Goal: Transaction & Acquisition: Download file/media

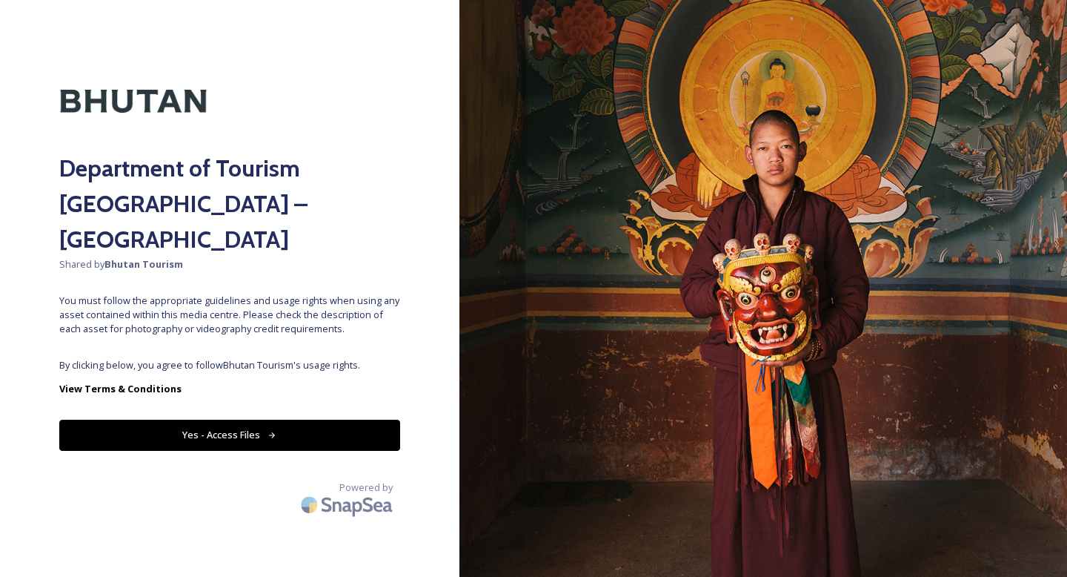
click at [234, 420] on button "Yes - Access Files" at bounding box center [229, 435] width 341 height 30
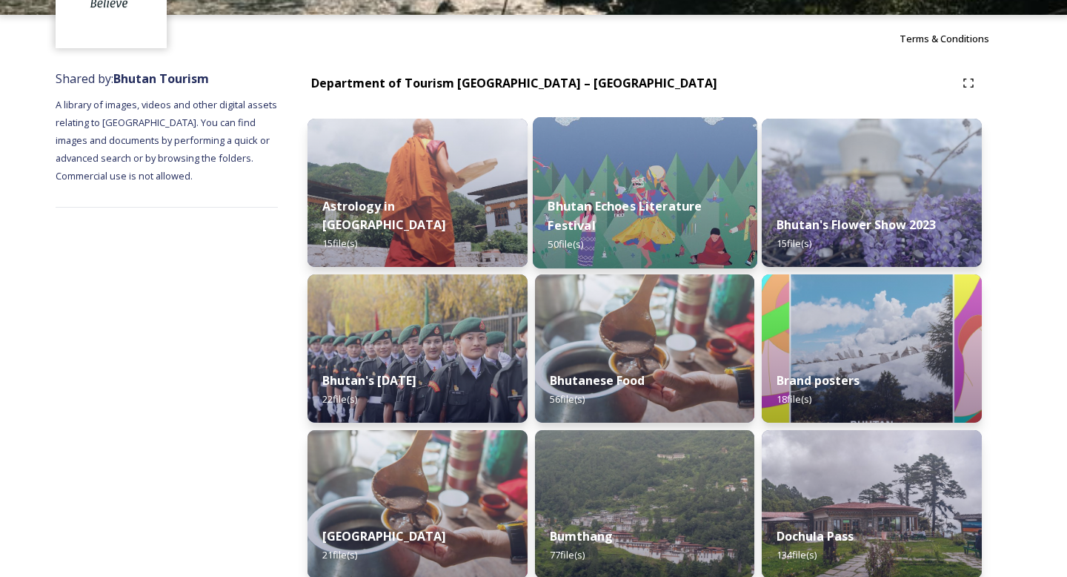
scroll to position [119, 0]
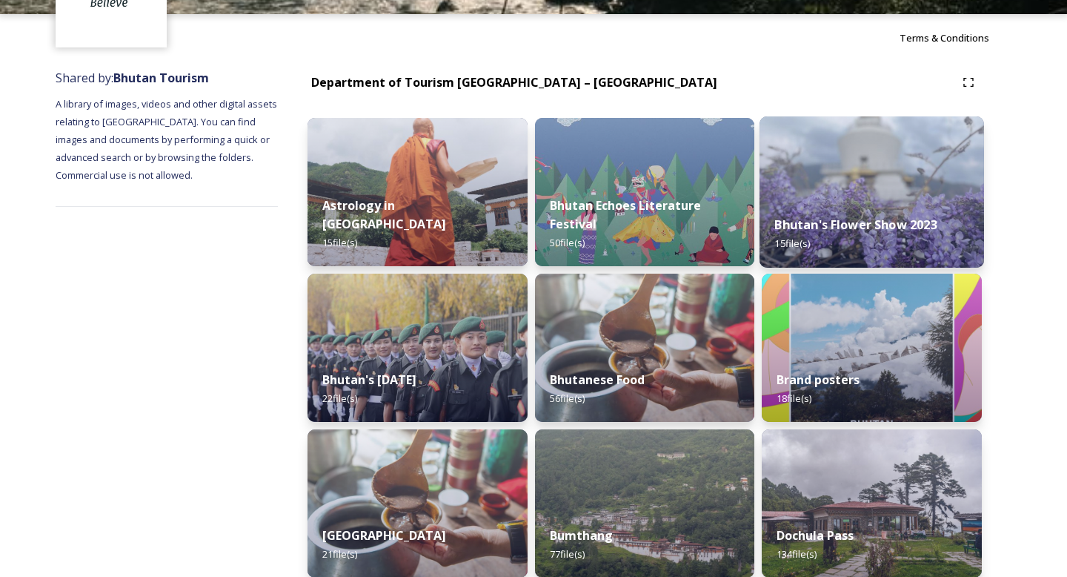
click at [837, 188] on img at bounding box center [872, 191] width 225 height 151
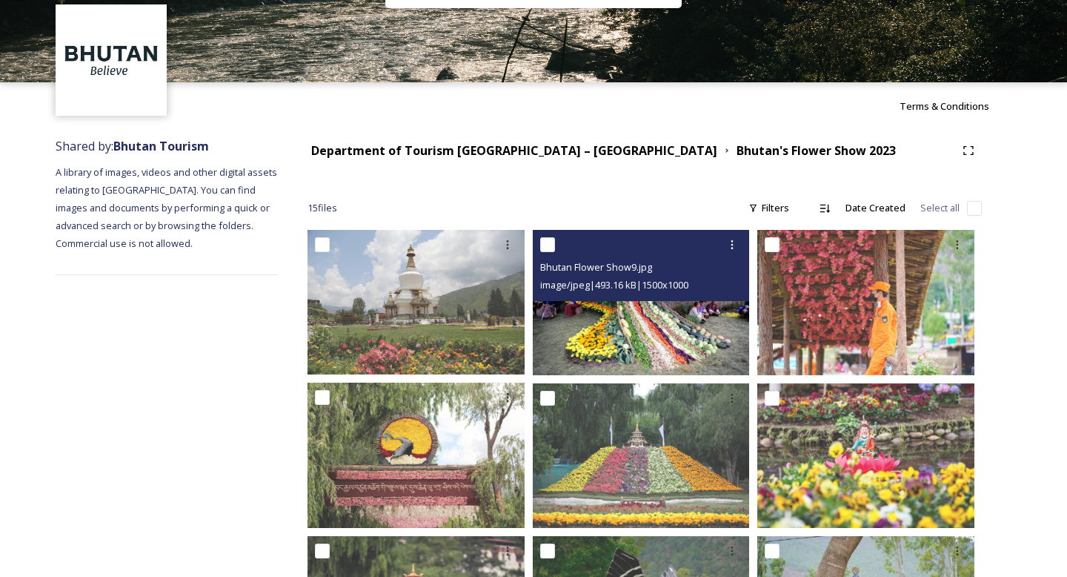
scroll to position [64, 0]
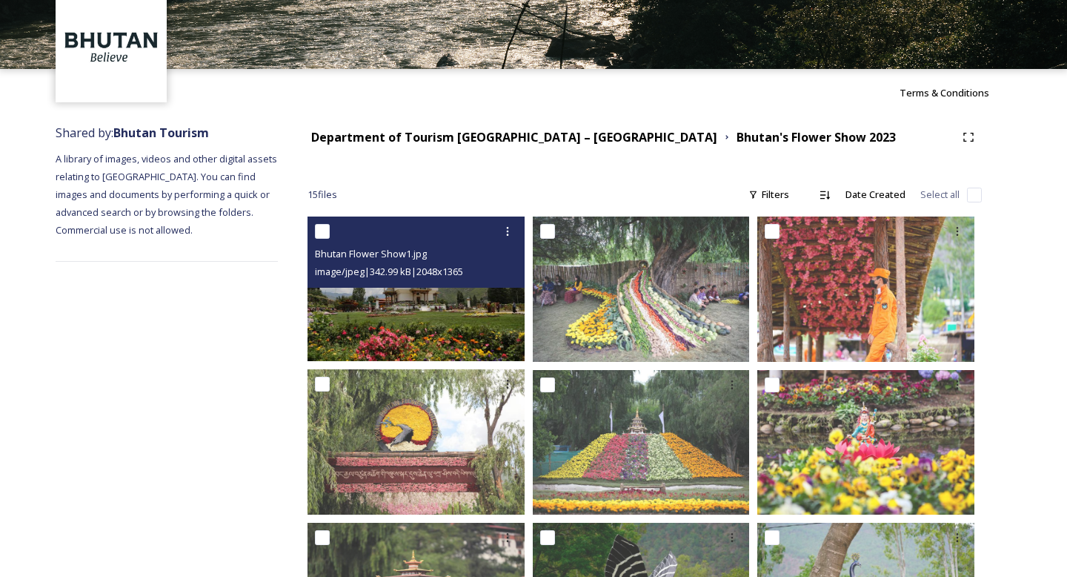
click at [427, 300] on img at bounding box center [416, 288] width 217 height 145
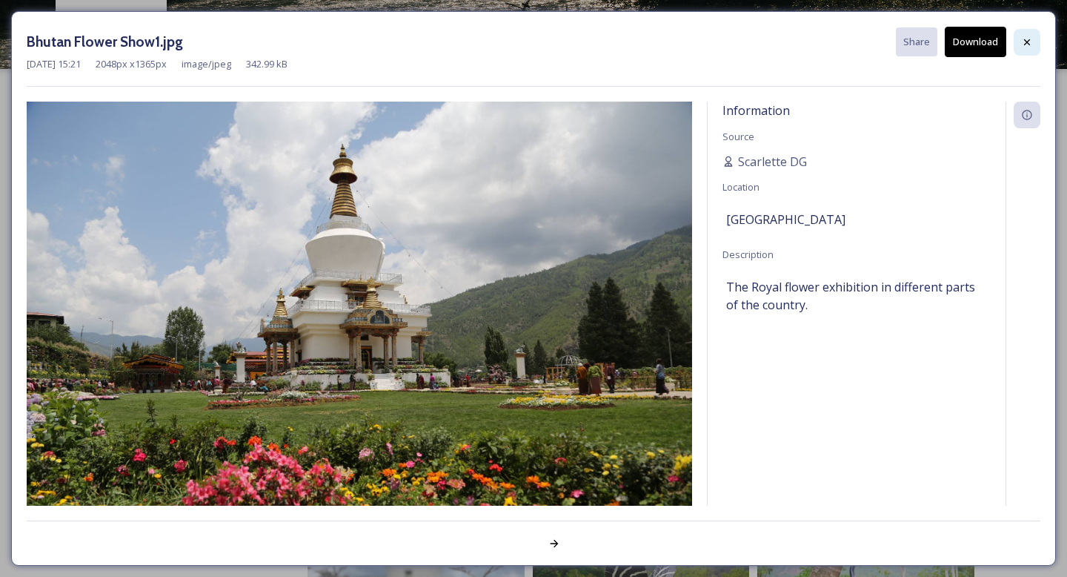
click at [1024, 40] on icon at bounding box center [1027, 42] width 12 height 12
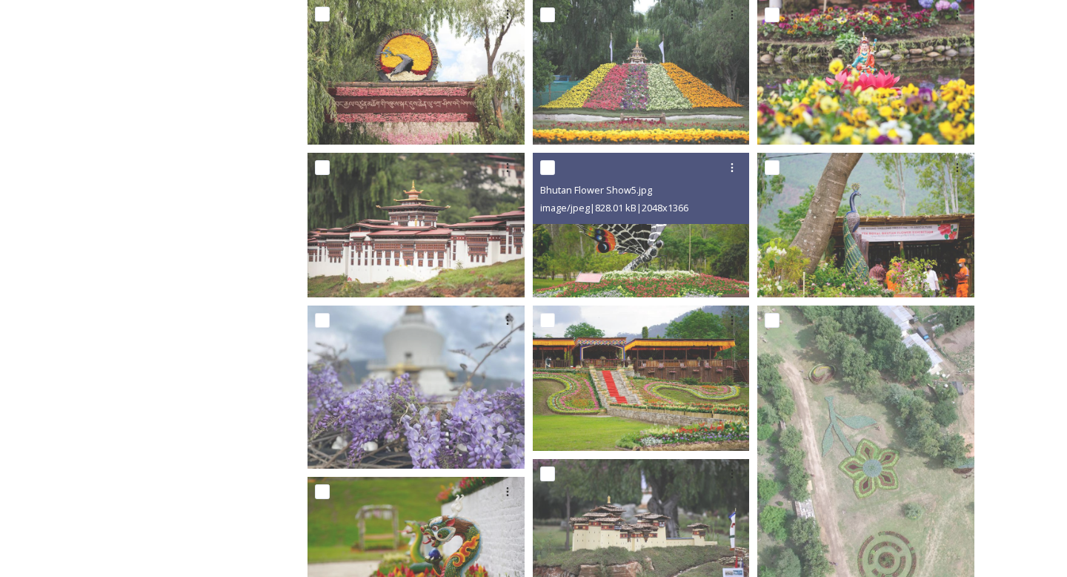
scroll to position [470, 0]
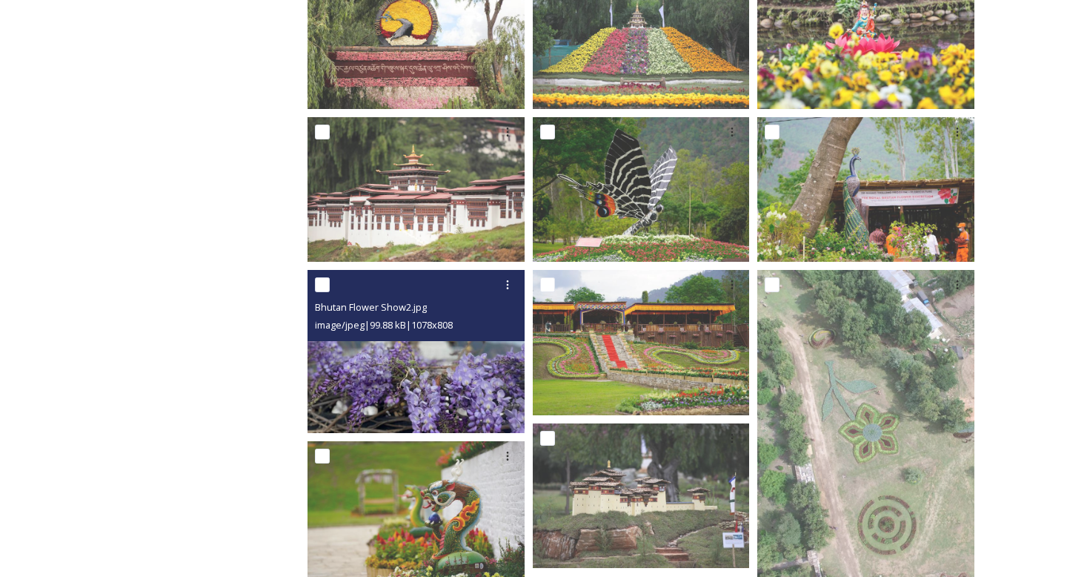
click at [495, 348] on img at bounding box center [416, 351] width 217 height 163
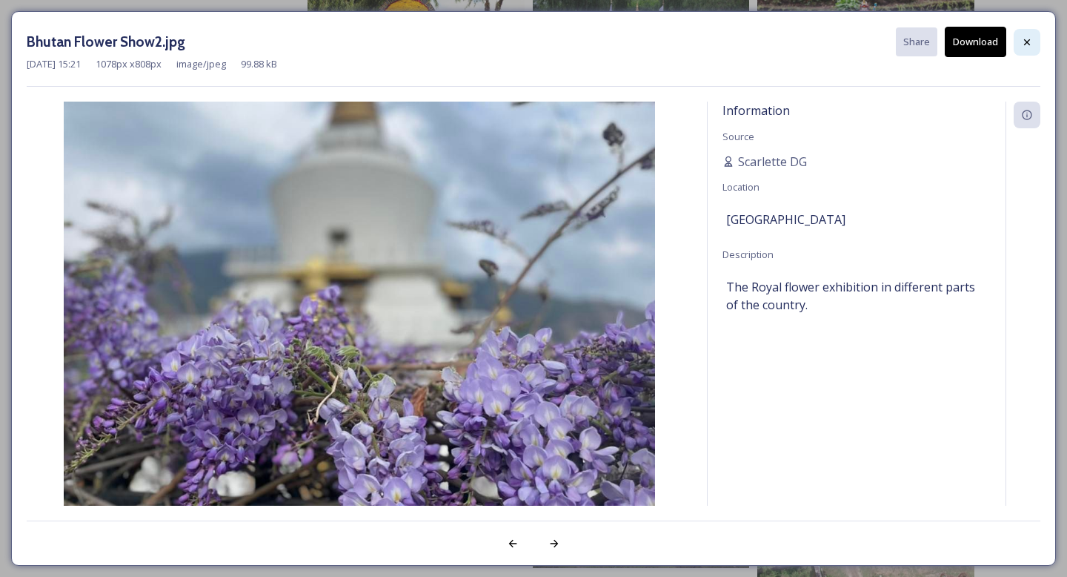
click at [1028, 40] on icon at bounding box center [1027, 42] width 6 height 6
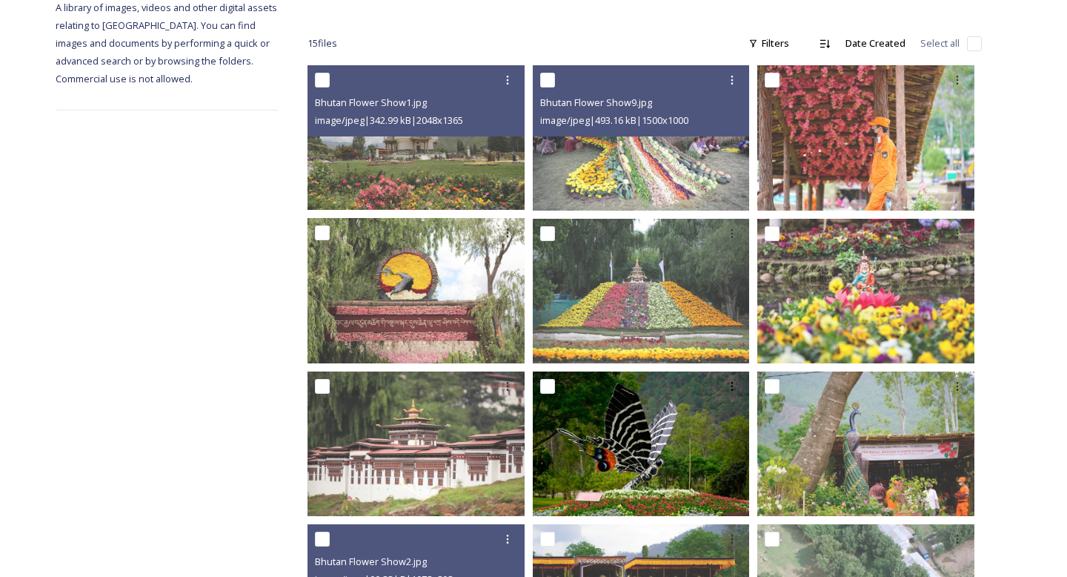
scroll to position [218, 0]
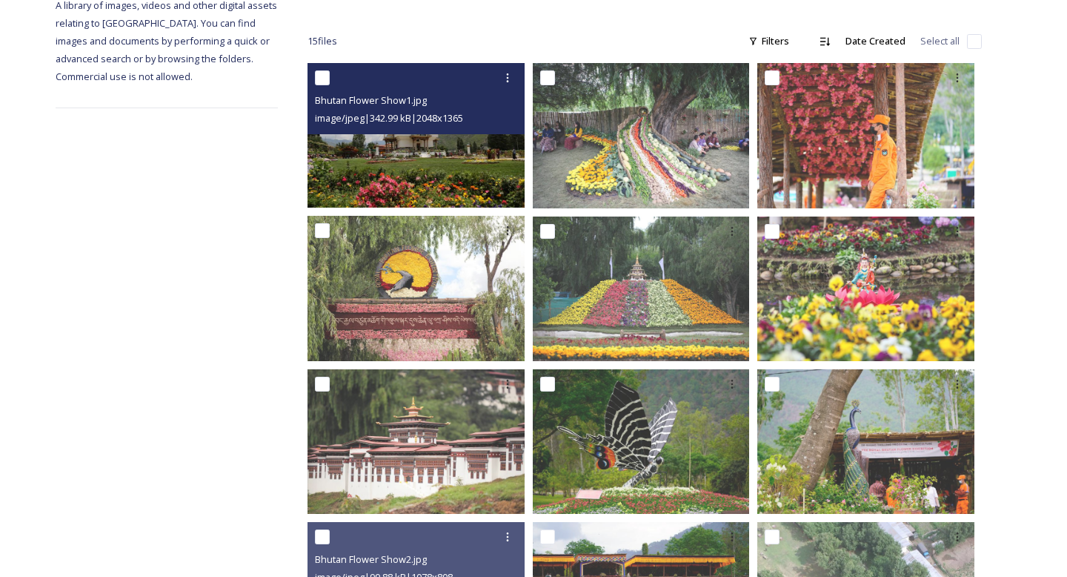
click at [466, 170] on img at bounding box center [416, 135] width 217 height 145
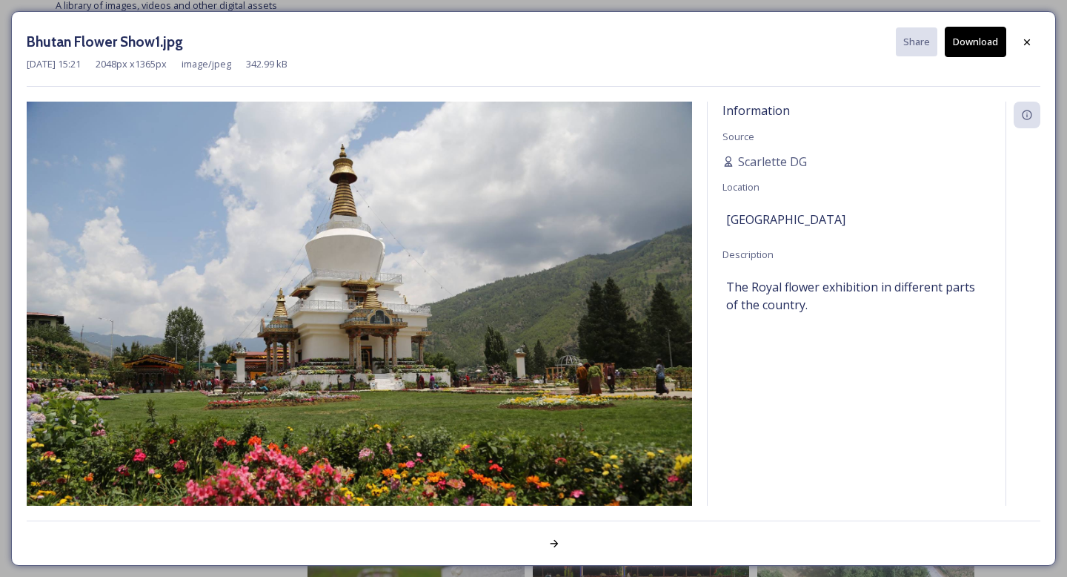
click at [984, 46] on button "Download" at bounding box center [976, 42] width 62 height 30
click at [1028, 39] on icon at bounding box center [1027, 42] width 12 height 12
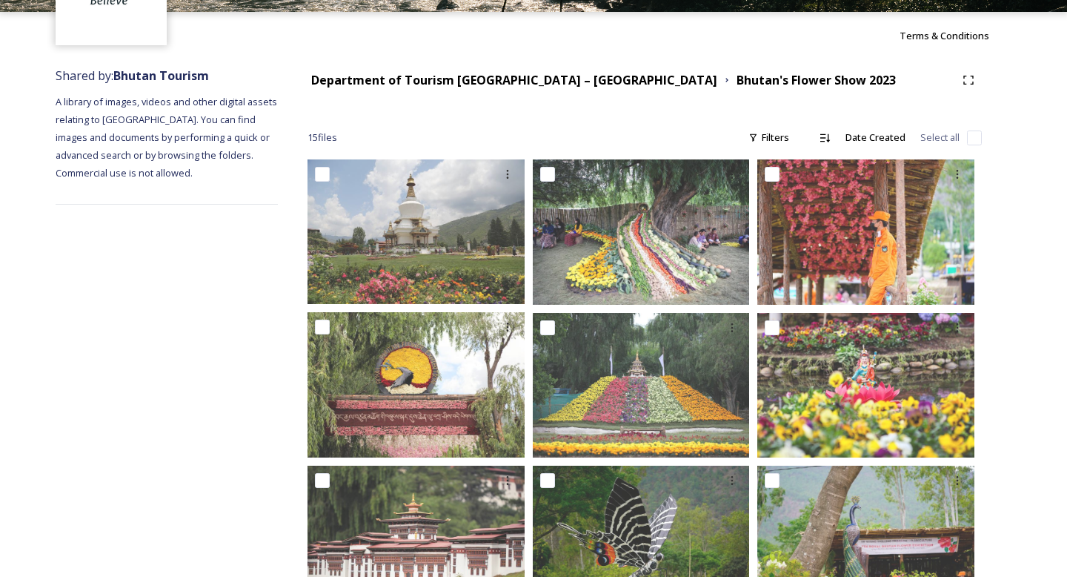
scroll to position [0, 0]
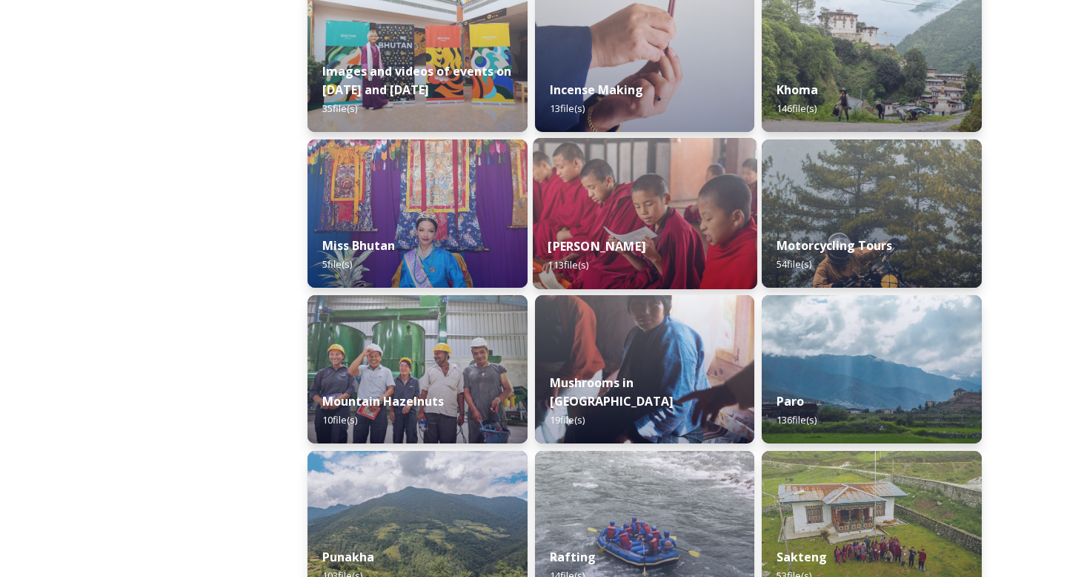
scroll to position [1036, 0]
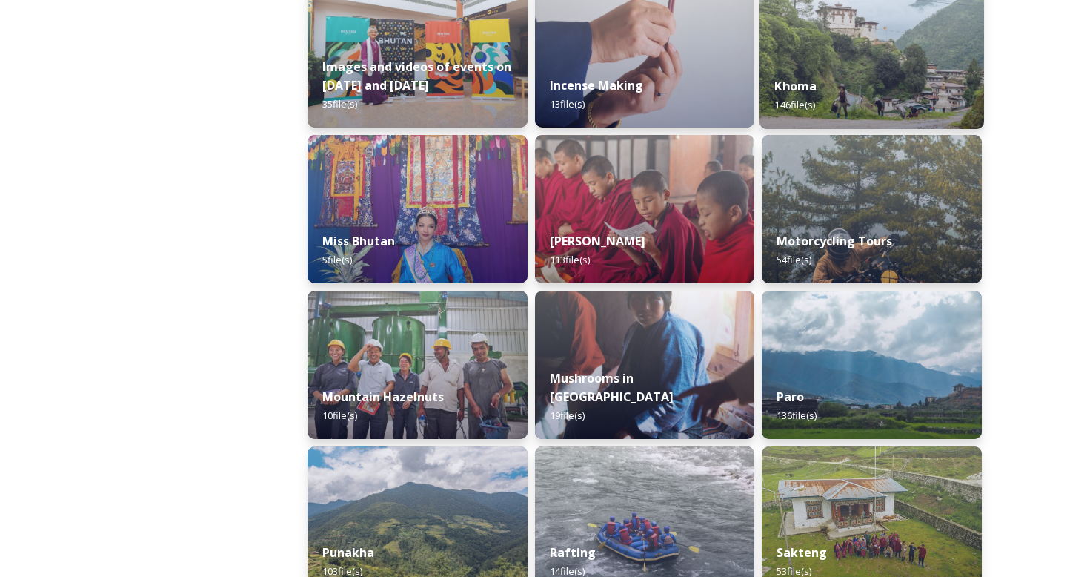
click at [872, 93] on div "Khoma 146 file(s)" at bounding box center [872, 95] width 225 height 67
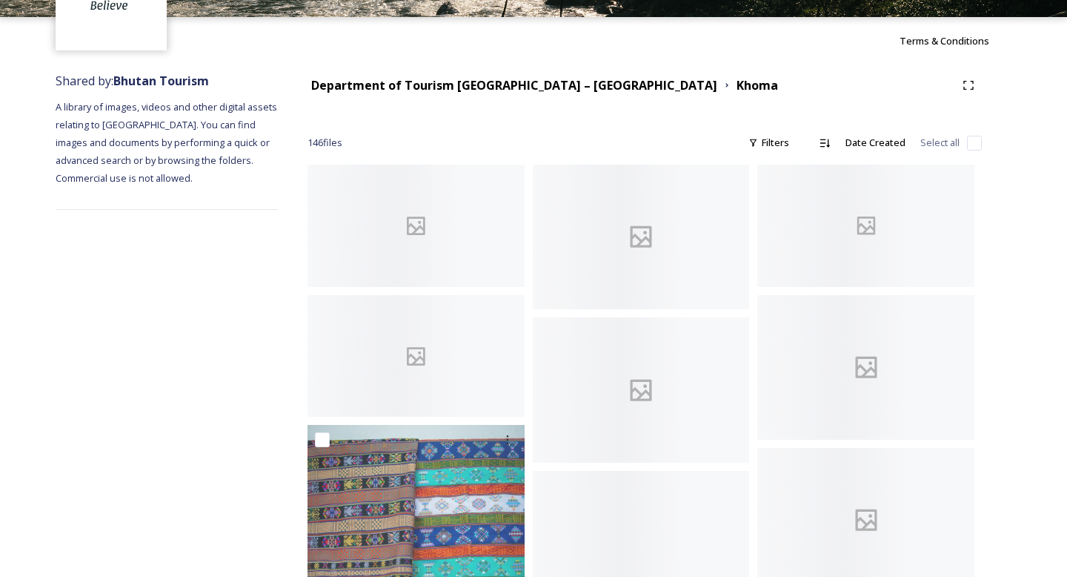
scroll to position [120, 0]
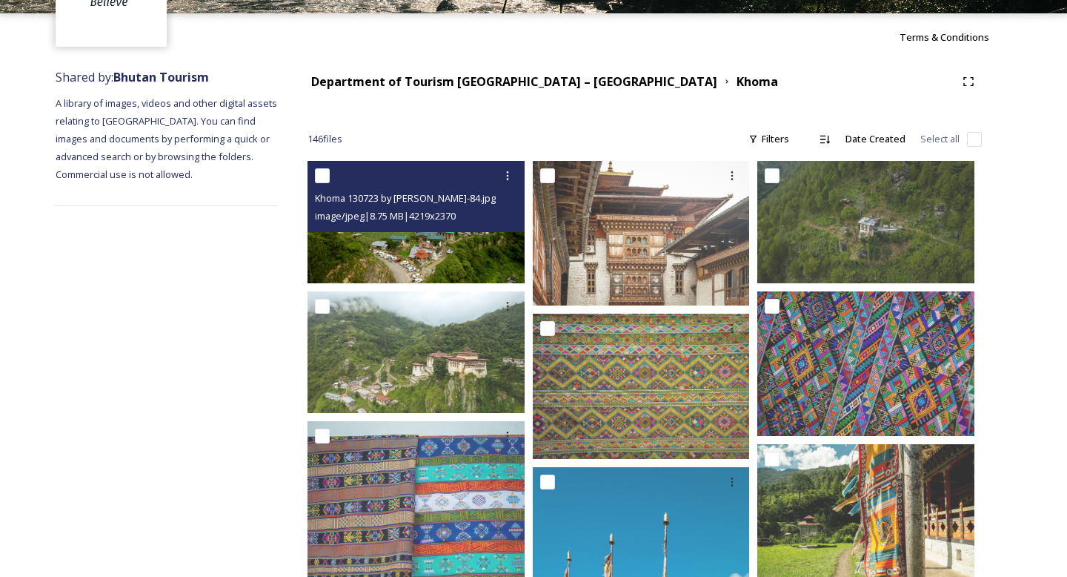
click at [475, 254] on img at bounding box center [416, 222] width 217 height 122
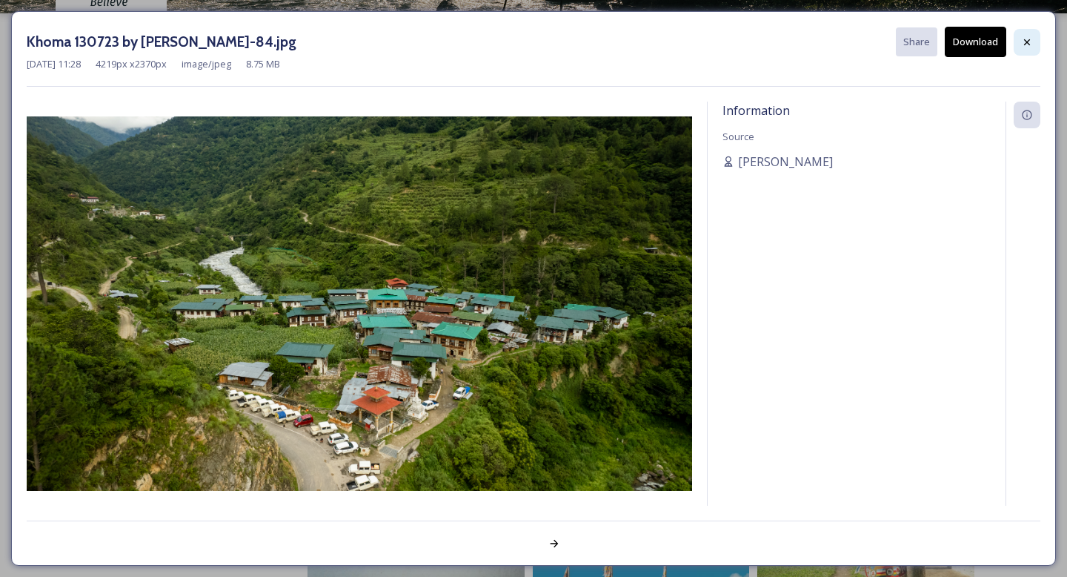
click at [1030, 42] on icon at bounding box center [1027, 42] width 12 height 12
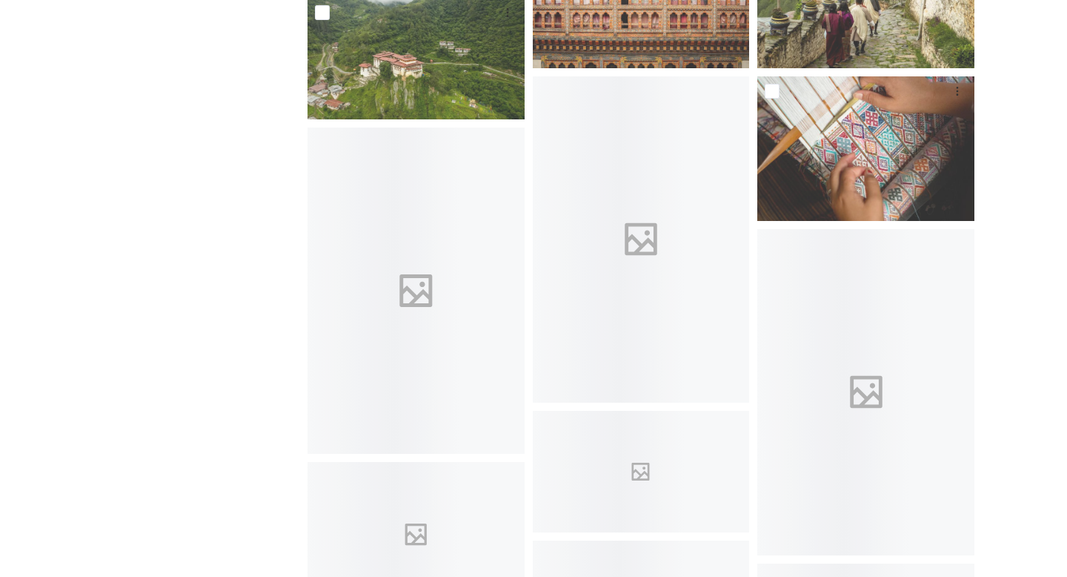
scroll to position [3224, 0]
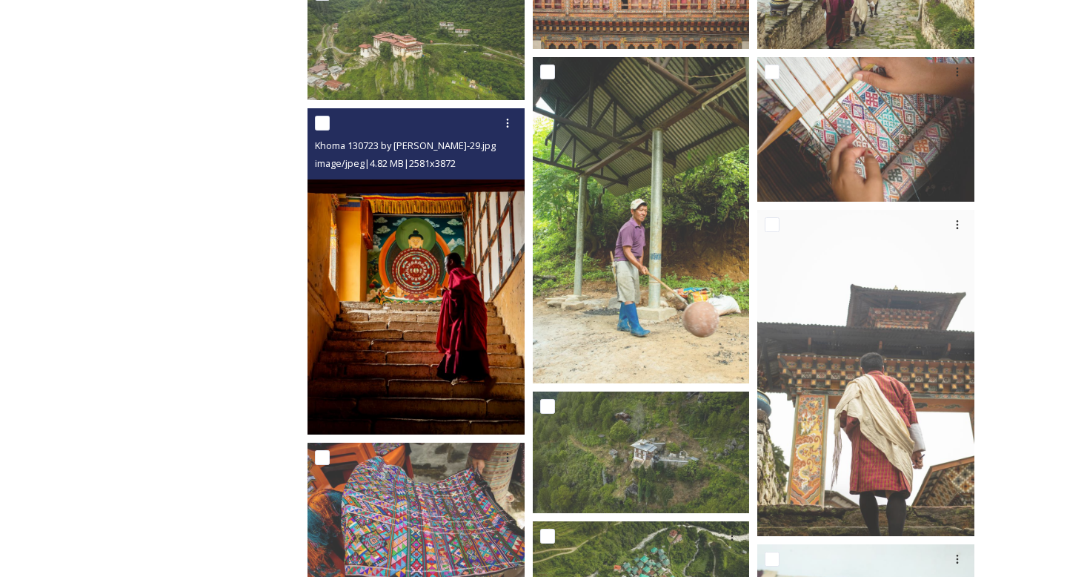
click at [385, 248] on img at bounding box center [416, 271] width 217 height 326
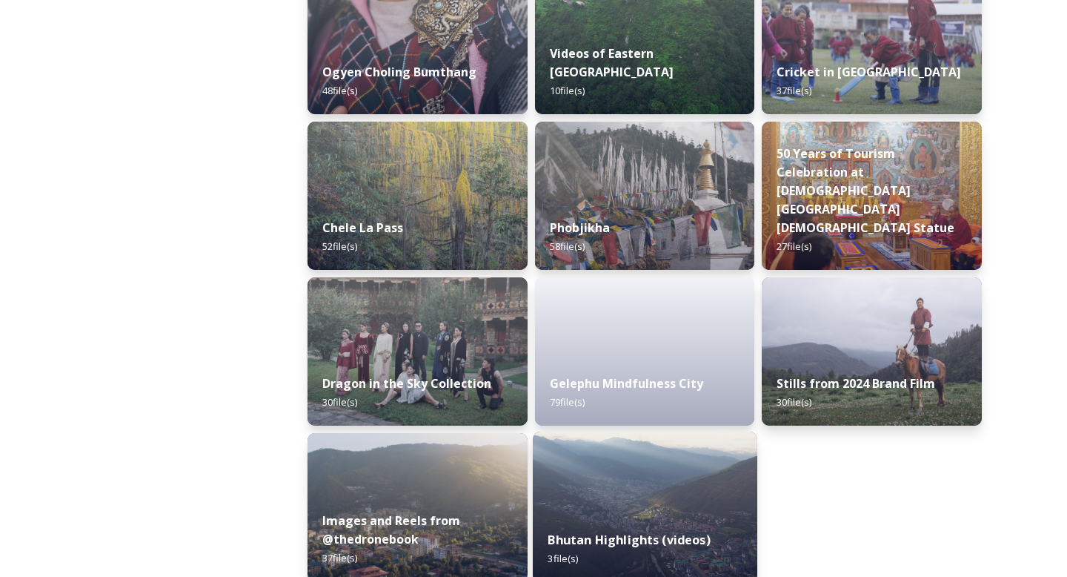
scroll to position [2449, 0]
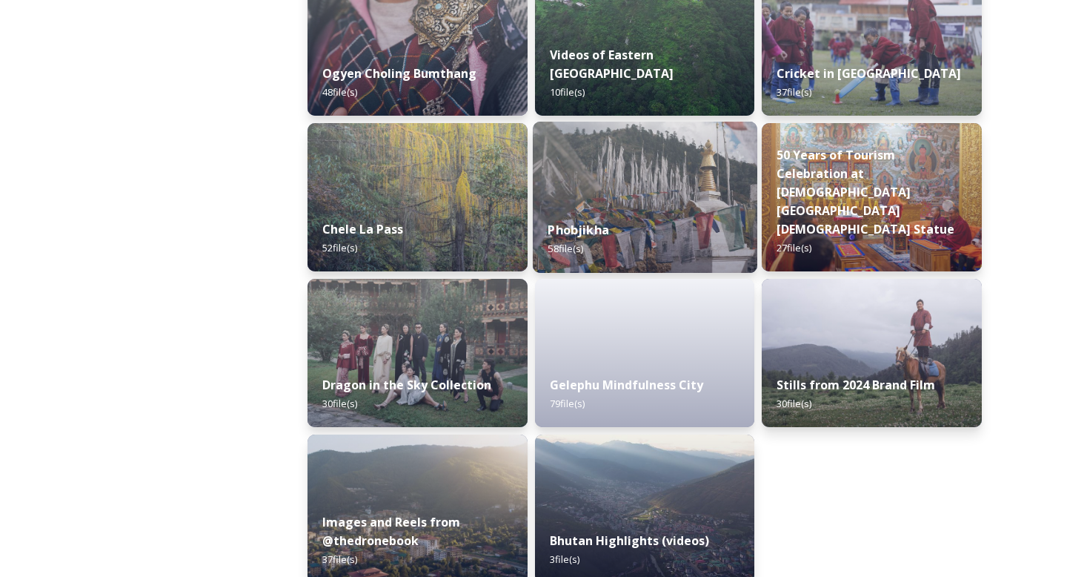
click at [660, 212] on div "Phobjikha 58 file(s)" at bounding box center [645, 238] width 225 height 67
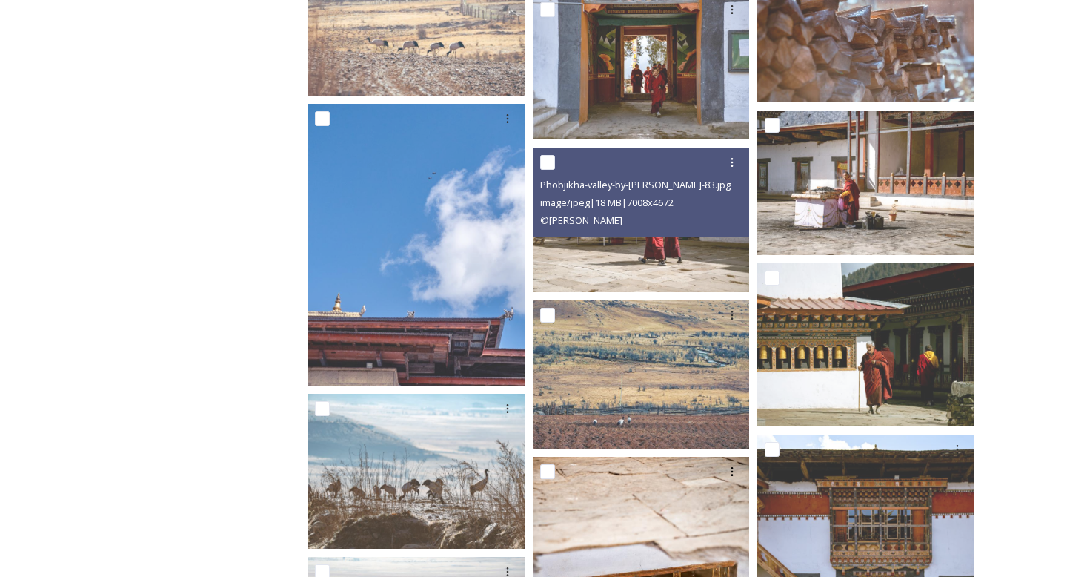
scroll to position [1878, 0]
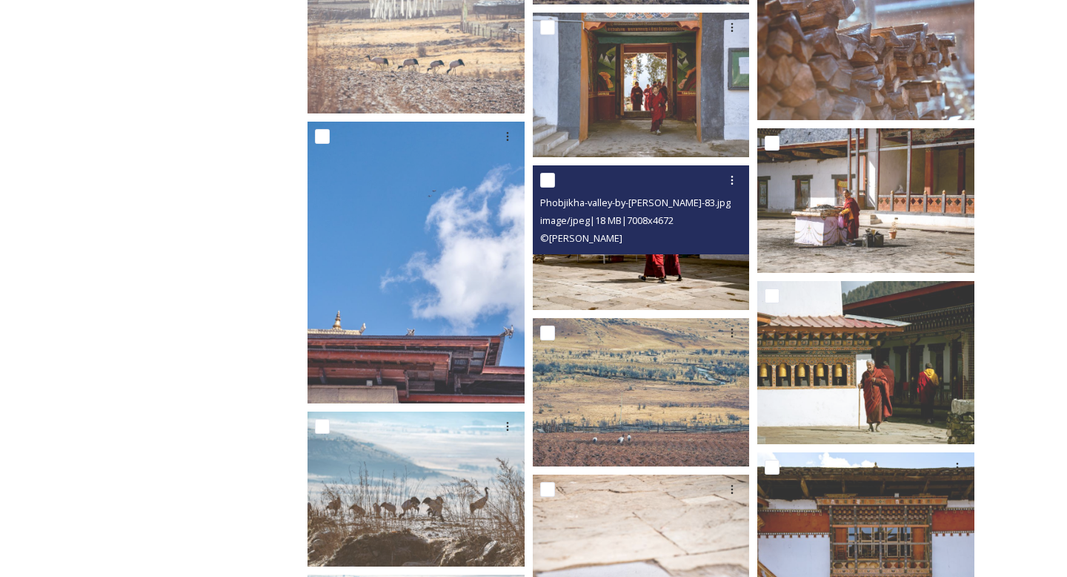
click at [644, 266] on img at bounding box center [641, 237] width 217 height 145
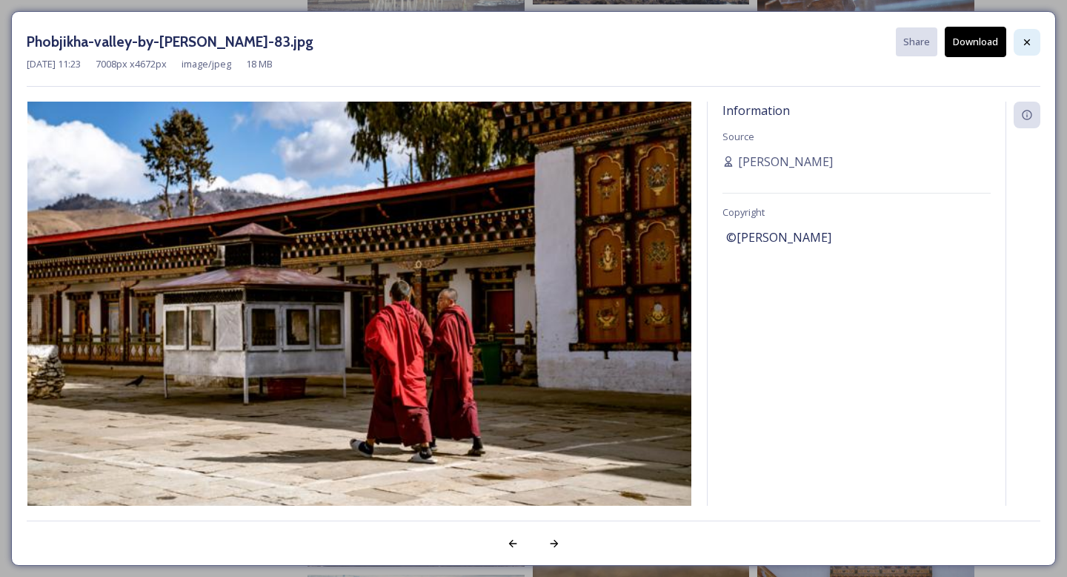
click at [1030, 37] on icon at bounding box center [1027, 42] width 12 height 12
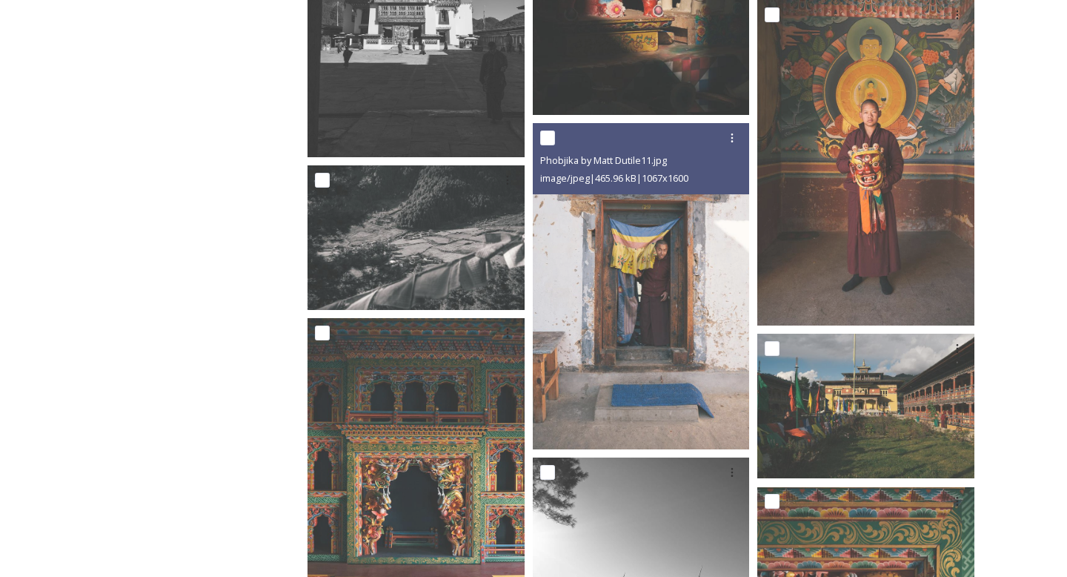
scroll to position [3469, 0]
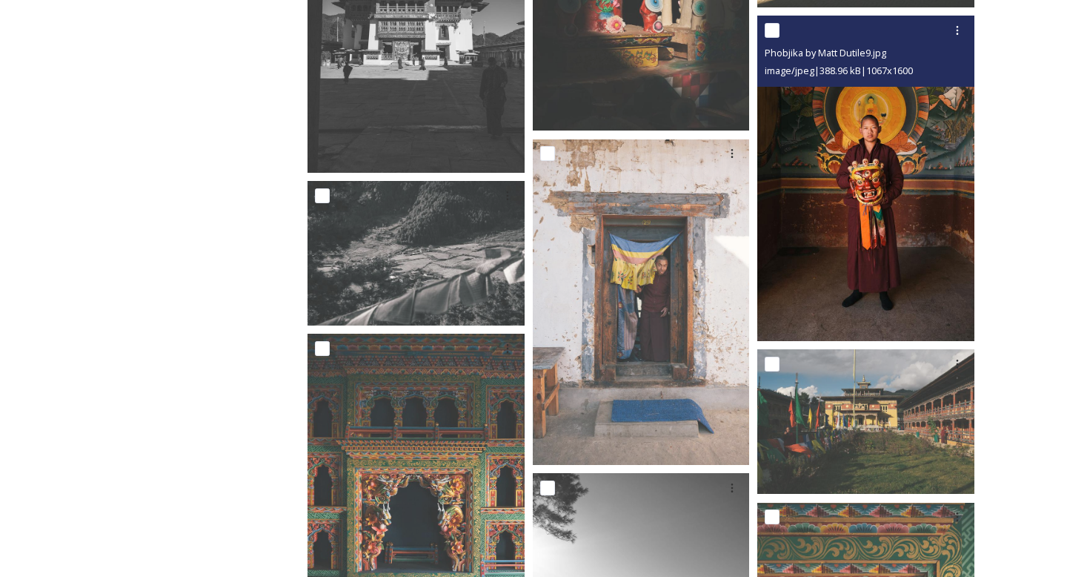
click at [883, 231] on img at bounding box center [866, 178] width 217 height 325
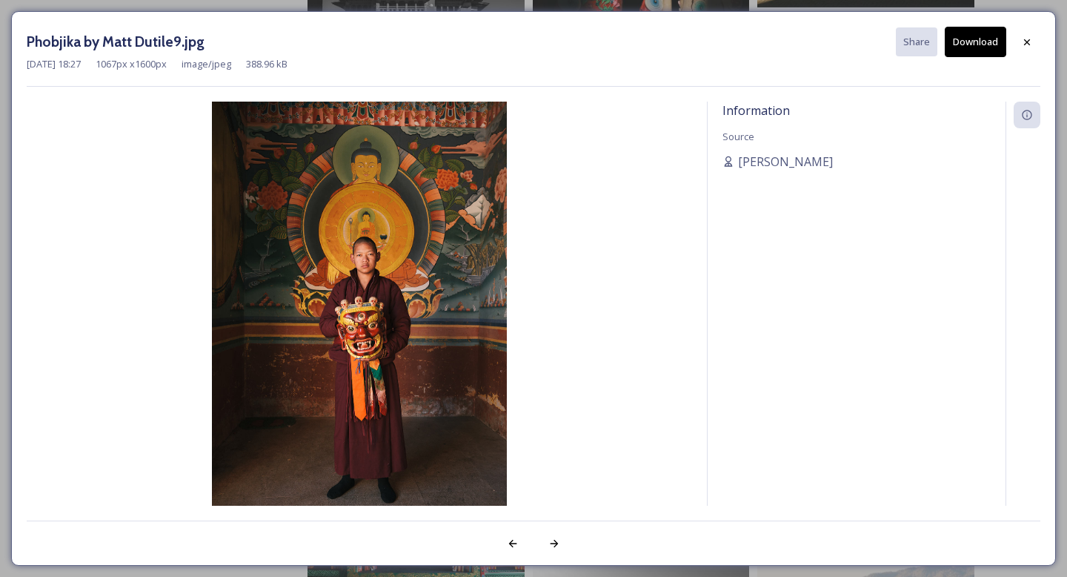
click at [980, 40] on button "Download" at bounding box center [976, 42] width 62 height 30
click at [1024, 42] on icon at bounding box center [1027, 42] width 12 height 12
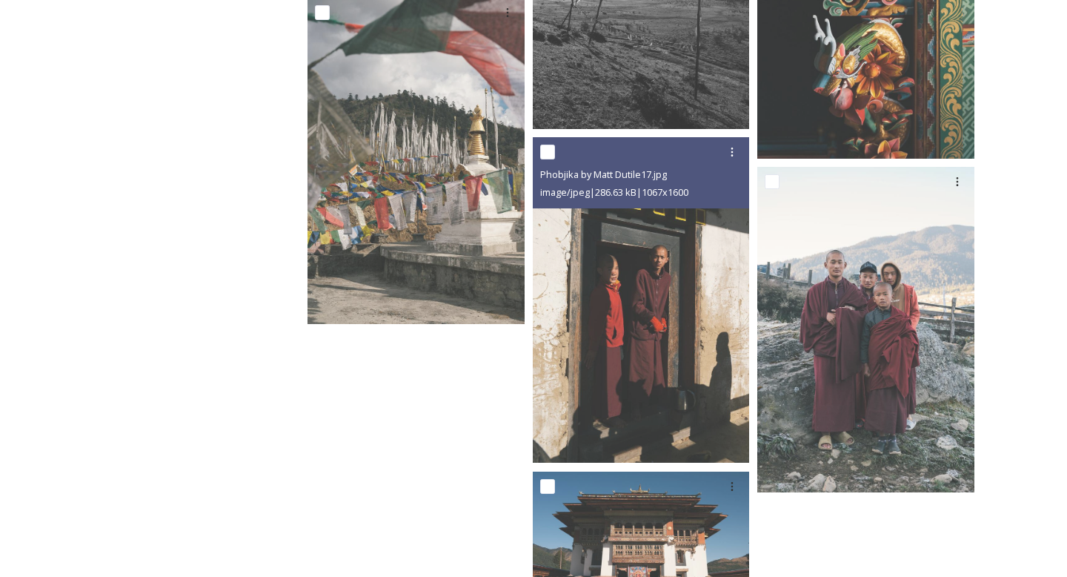
scroll to position [4149, 0]
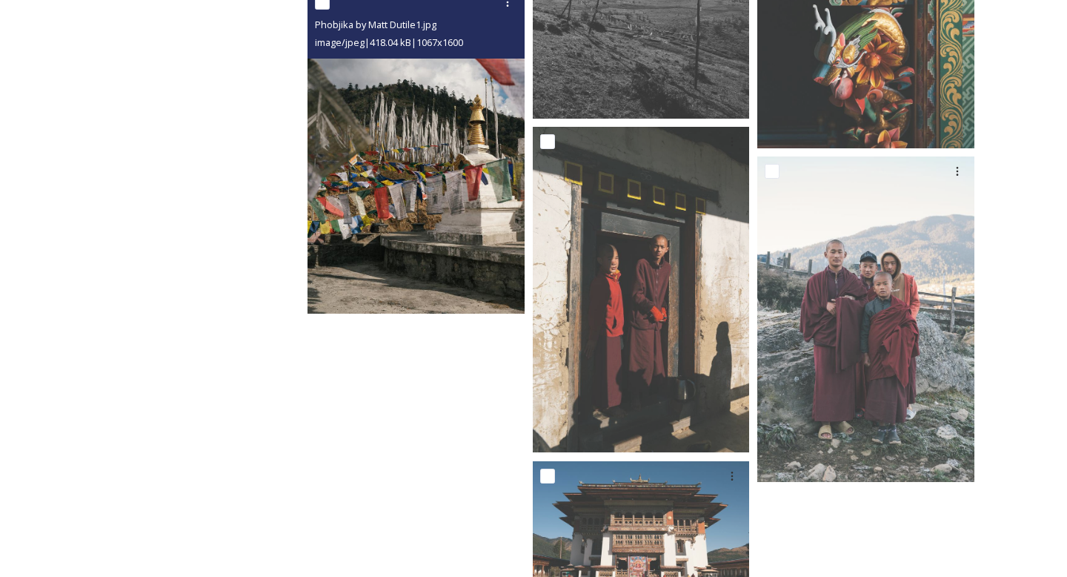
click at [441, 264] on img at bounding box center [416, 149] width 217 height 325
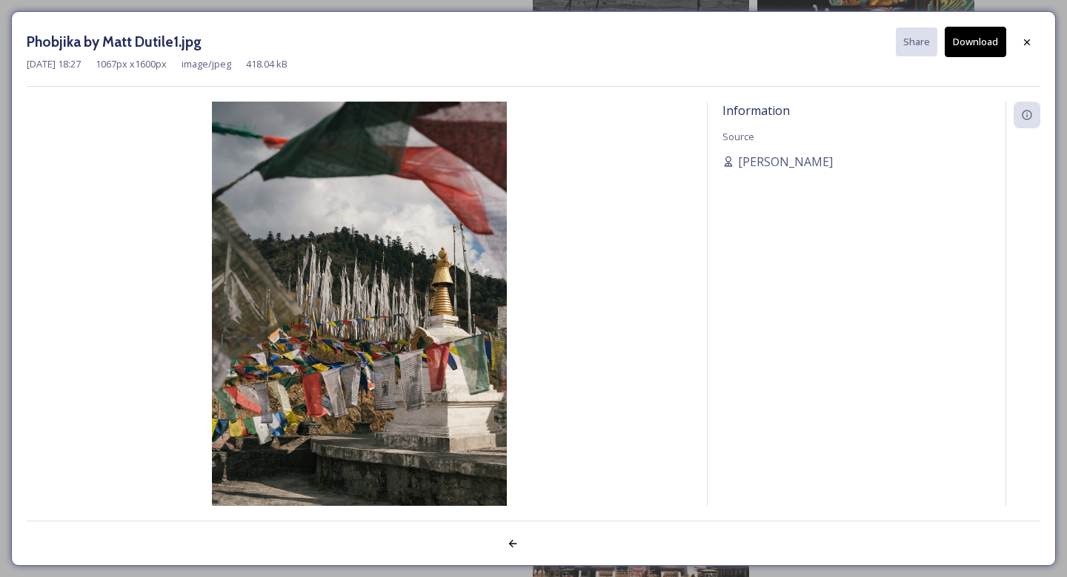
click at [980, 44] on button "Download" at bounding box center [976, 42] width 62 height 30
click at [1025, 40] on icon at bounding box center [1027, 42] width 12 height 12
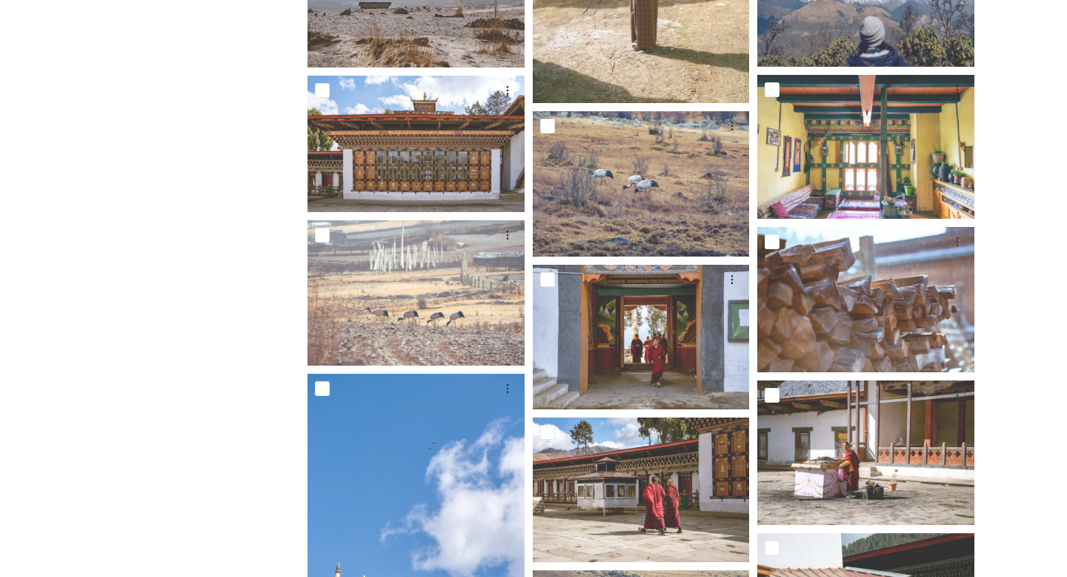
scroll to position [1054, 0]
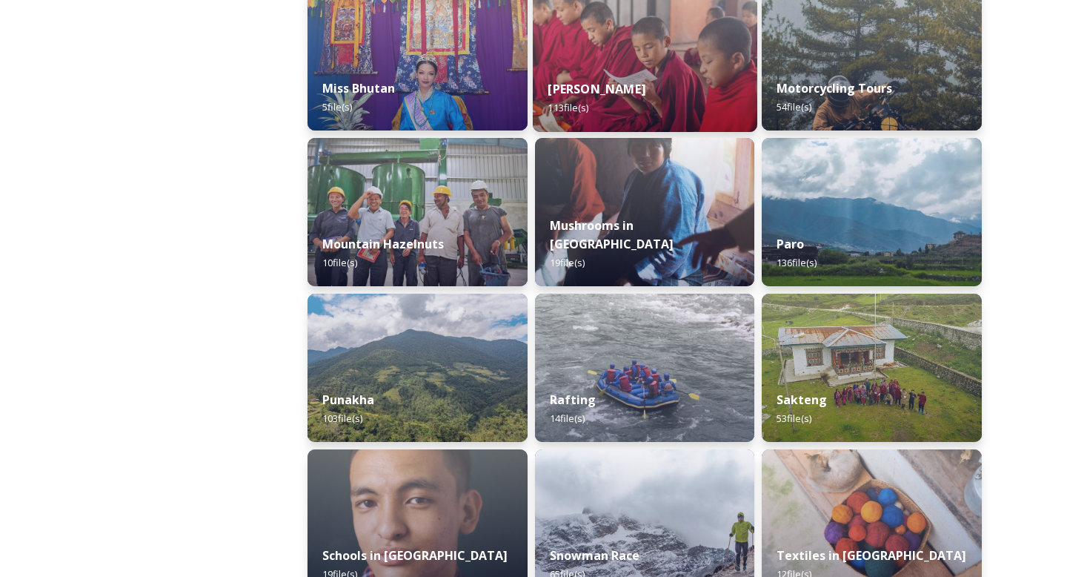
scroll to position [1191, 0]
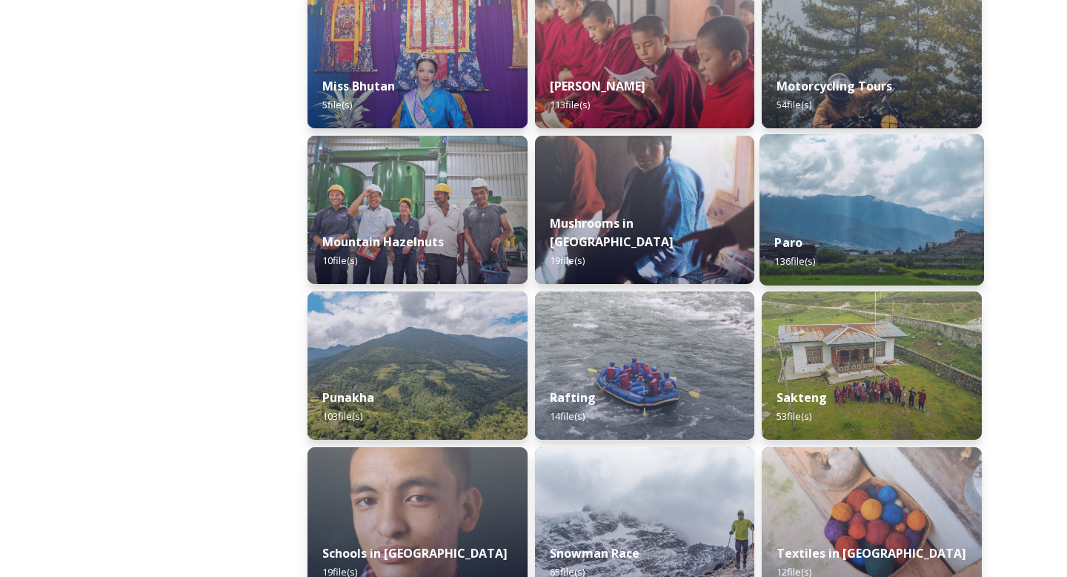
click at [893, 198] on img at bounding box center [872, 209] width 225 height 151
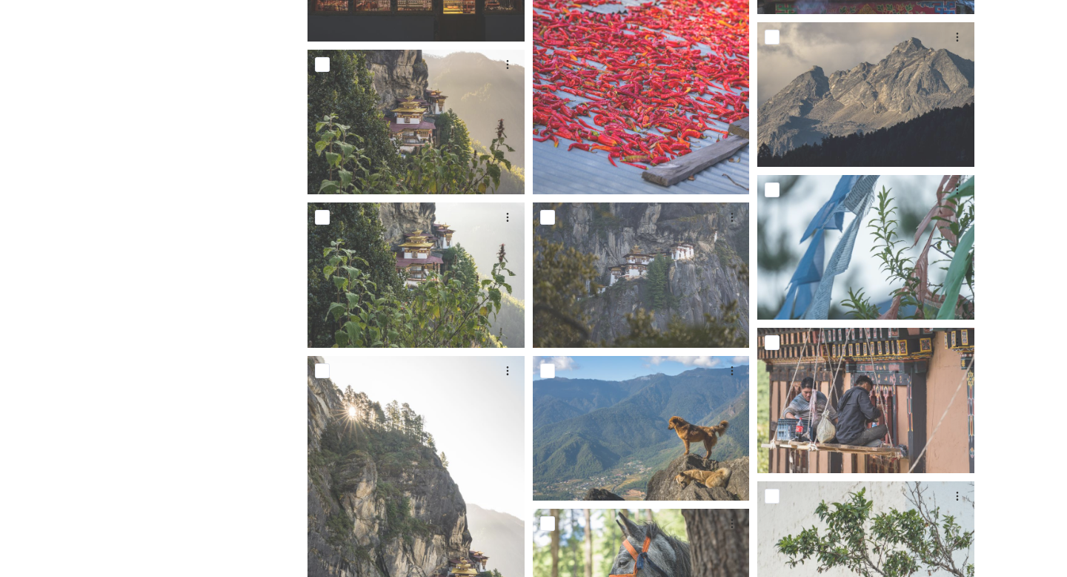
scroll to position [3217, 0]
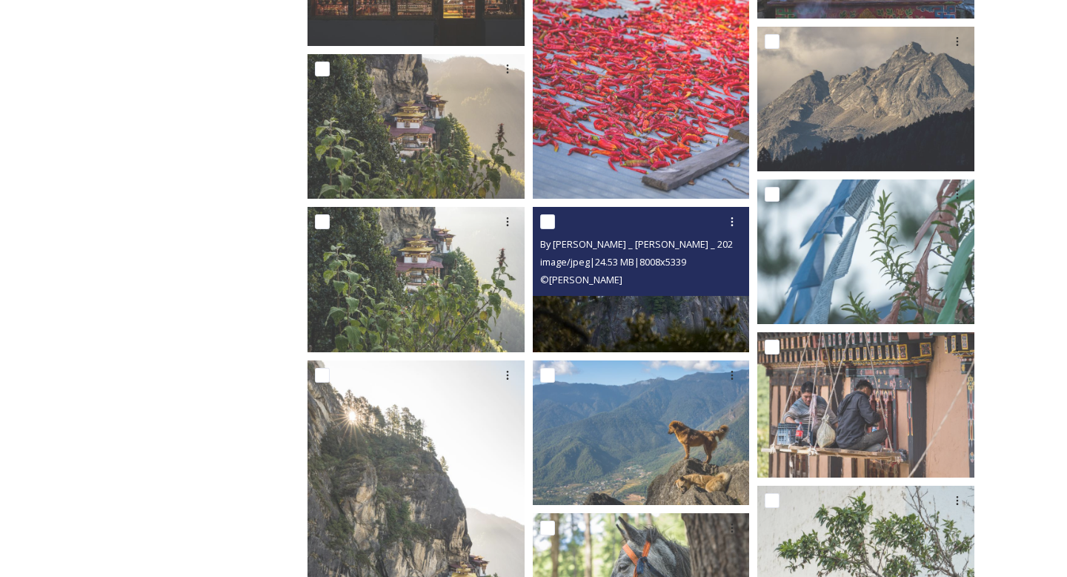
click at [663, 265] on span "image/jpeg | 24.53 MB | 8008 x 5339" at bounding box center [613, 261] width 146 height 13
click at [682, 321] on img at bounding box center [641, 279] width 217 height 145
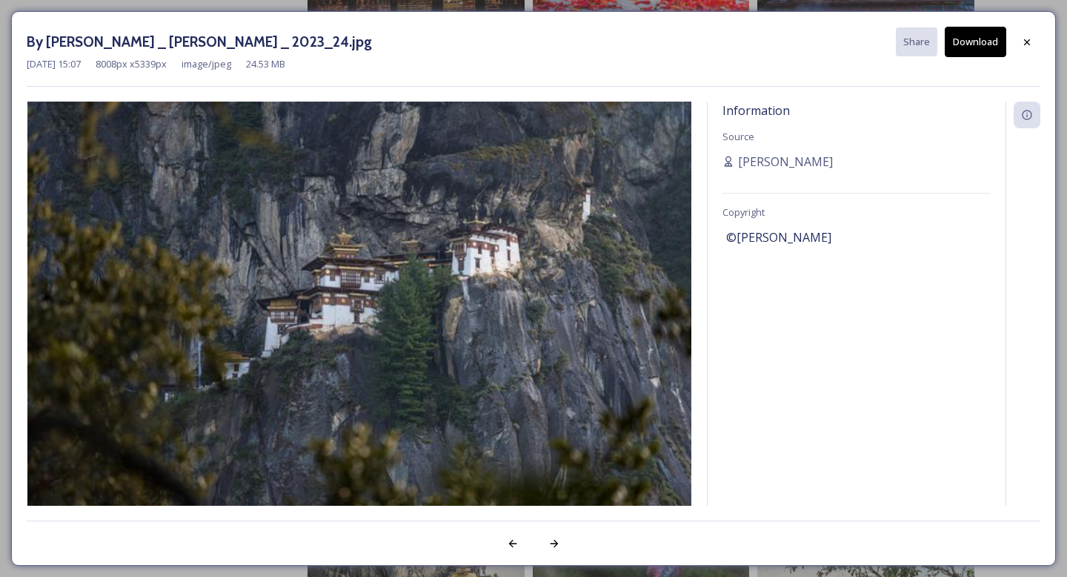
click at [990, 40] on button "Download" at bounding box center [976, 42] width 62 height 30
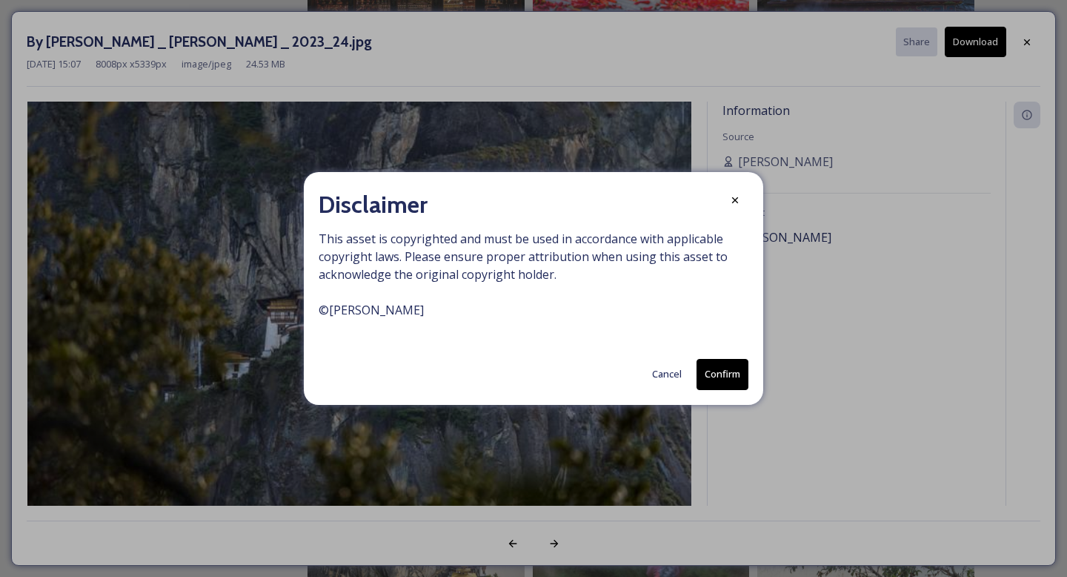
click at [726, 368] on button "Confirm" at bounding box center [723, 374] width 52 height 30
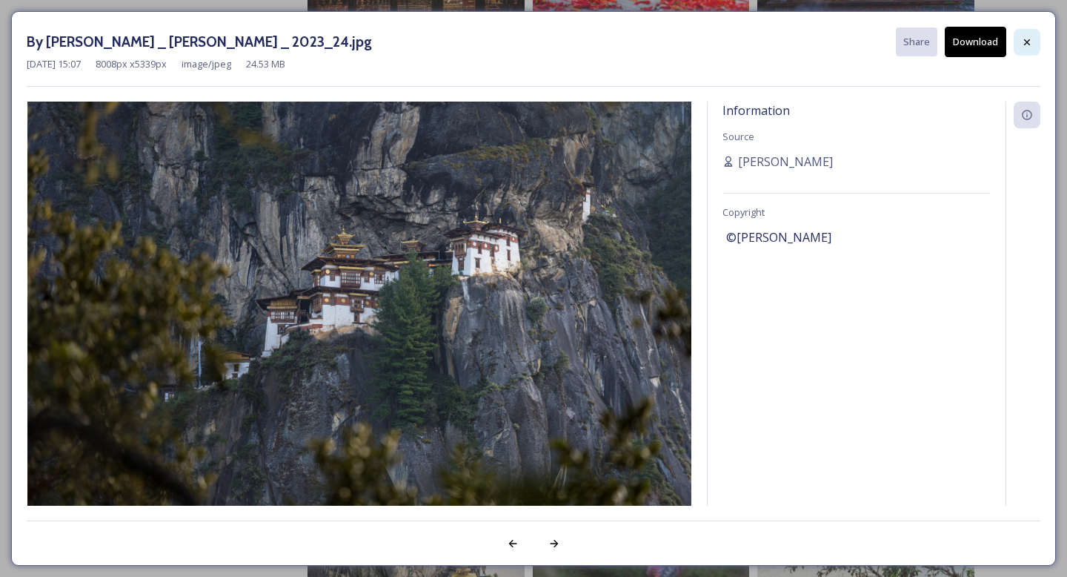
click at [1029, 36] on icon at bounding box center [1027, 42] width 12 height 12
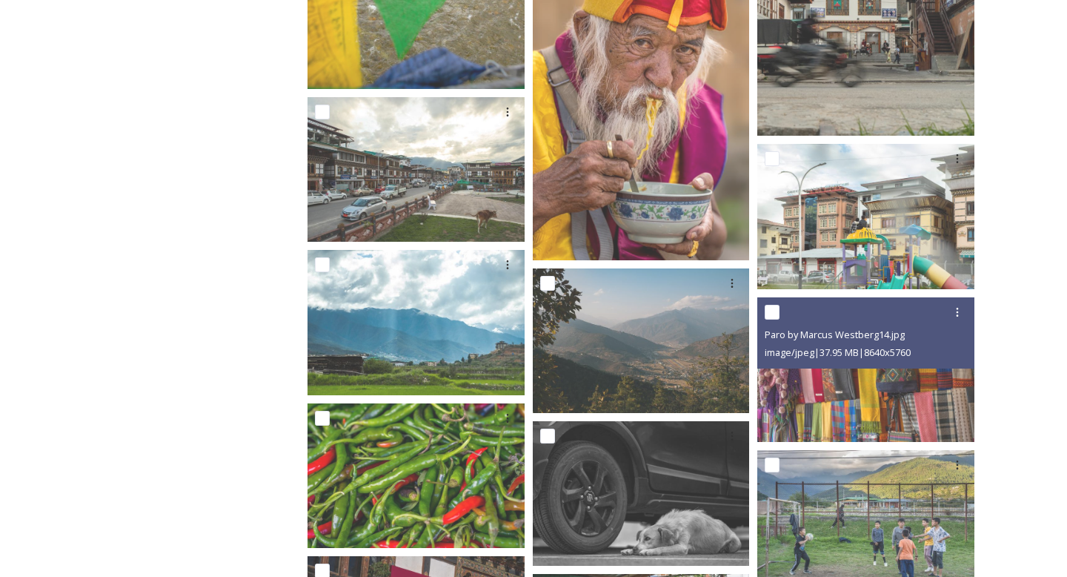
scroll to position [7886, 0]
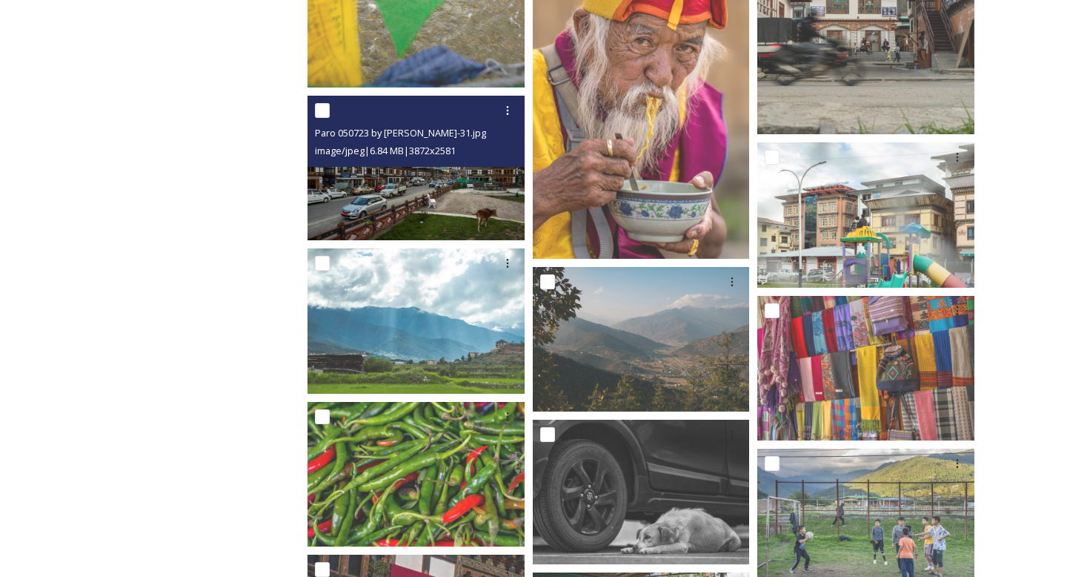
click at [453, 164] on div "Paro 050723 by [PERSON_NAME]-31.jpg image/jpeg | 6.84 MB | 3872 x 2581" at bounding box center [416, 131] width 217 height 71
click at [456, 191] on img at bounding box center [416, 168] width 217 height 145
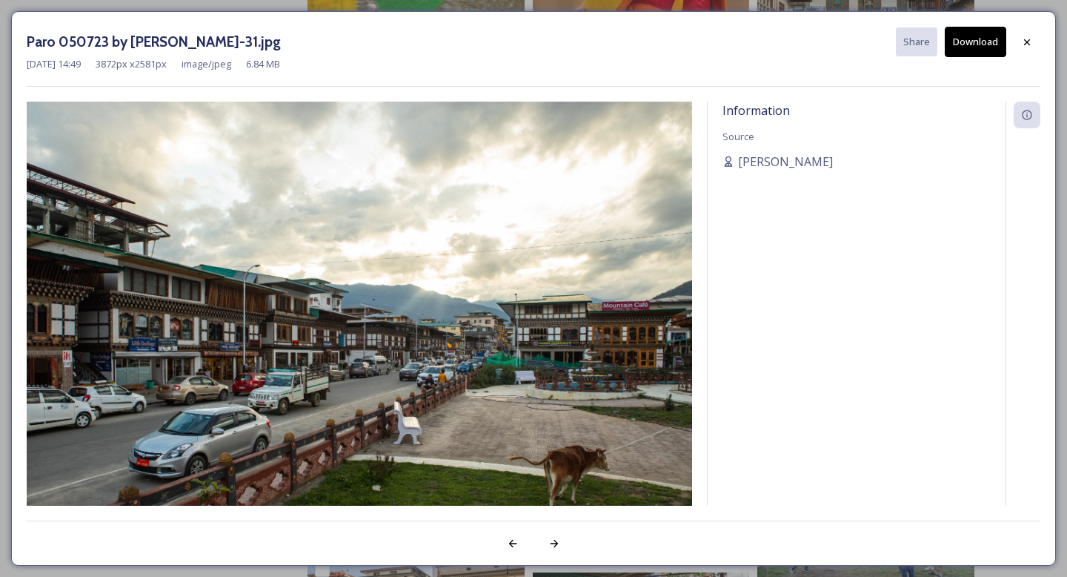
click at [978, 40] on button "Download" at bounding box center [976, 42] width 62 height 30
click at [1029, 38] on icon at bounding box center [1027, 42] width 12 height 12
